Goal: Navigation & Orientation: Find specific page/section

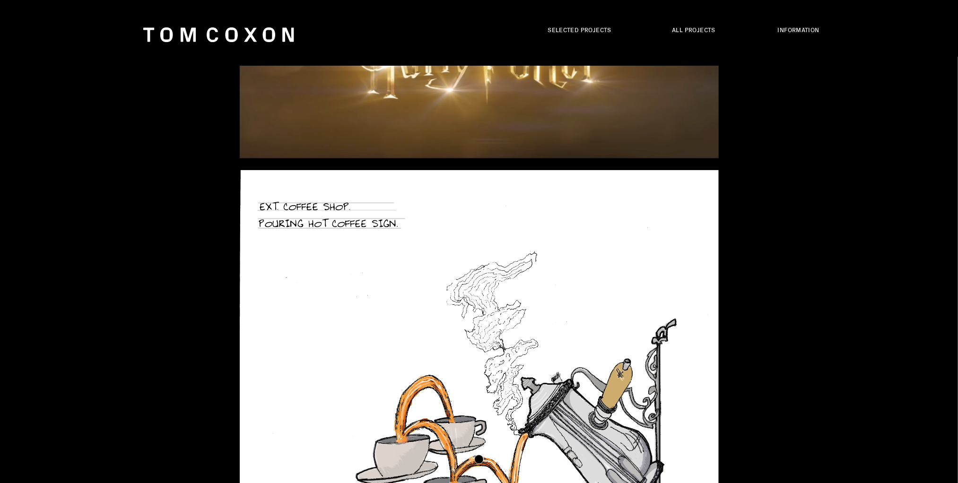
scroll to position [756, 0]
click at [710, 27] on link "All Projects" at bounding box center [693, 29] width 43 height 9
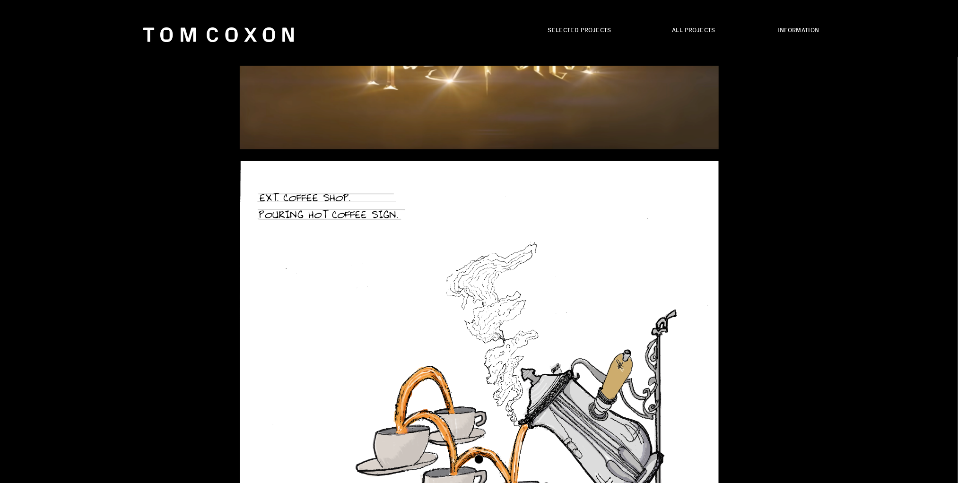
scroll to position [764, 0]
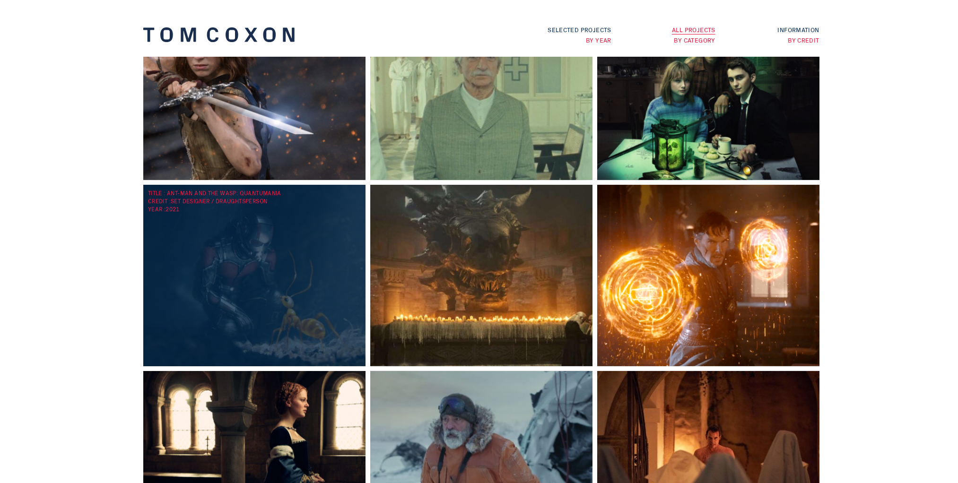
scroll to position [265, 0]
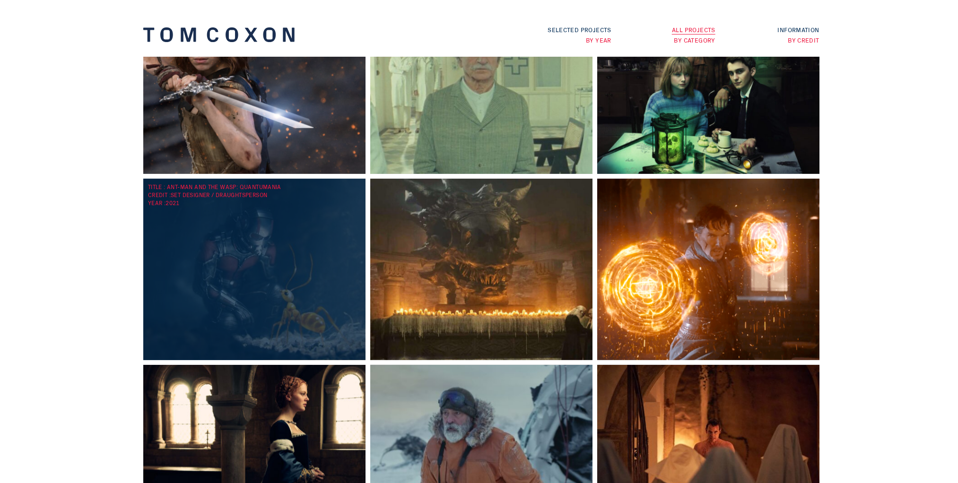
click at [303, 270] on div "TITLE : Ant-Man and the Wasp: Quantumania CREDIT : Set Designer / Draughtsperso…" at bounding box center [256, 270] width 227 height 182
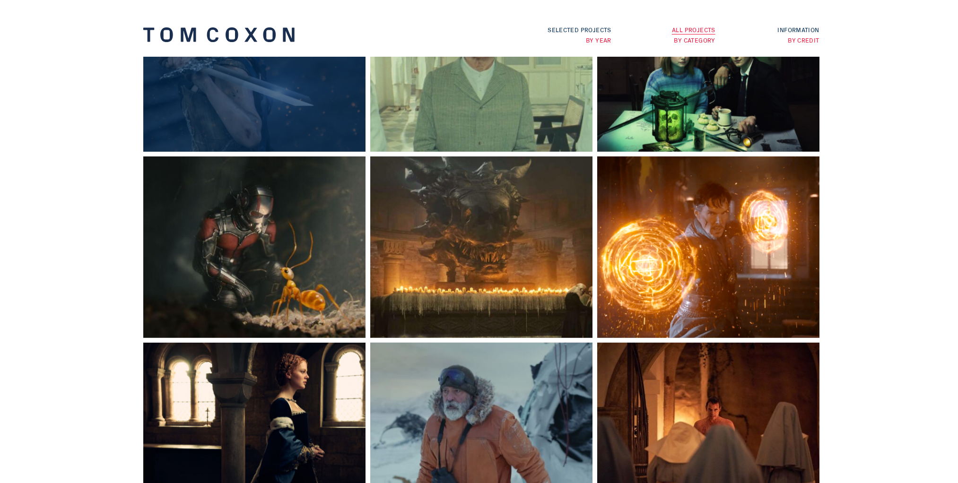
scroll to position [300, 0]
